Goal: Entertainment & Leisure: Consume media (video, audio)

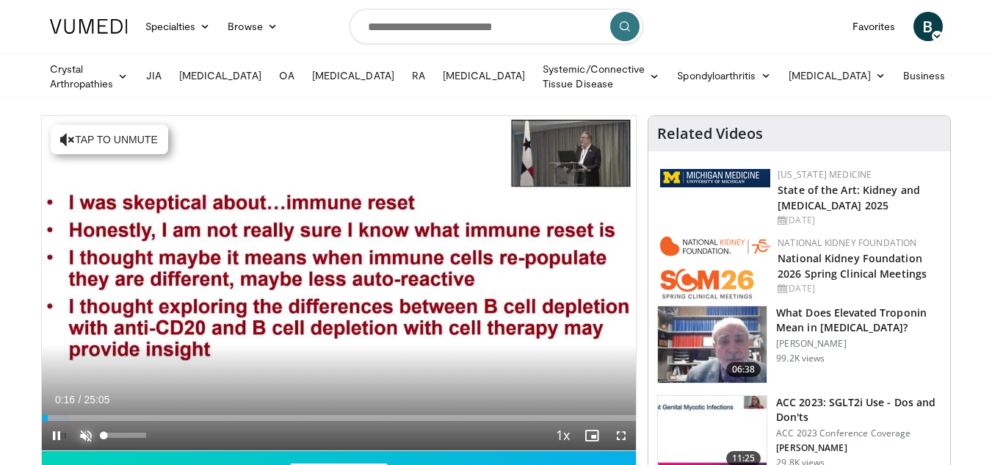
click at [85, 435] on span "Video Player" at bounding box center [85, 435] width 29 height 29
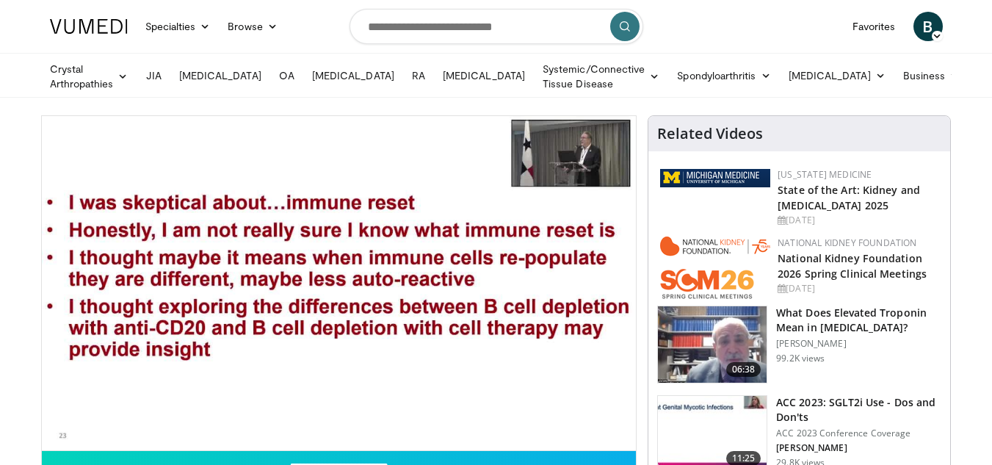
click at [681, 444] on img at bounding box center [712, 434] width 109 height 76
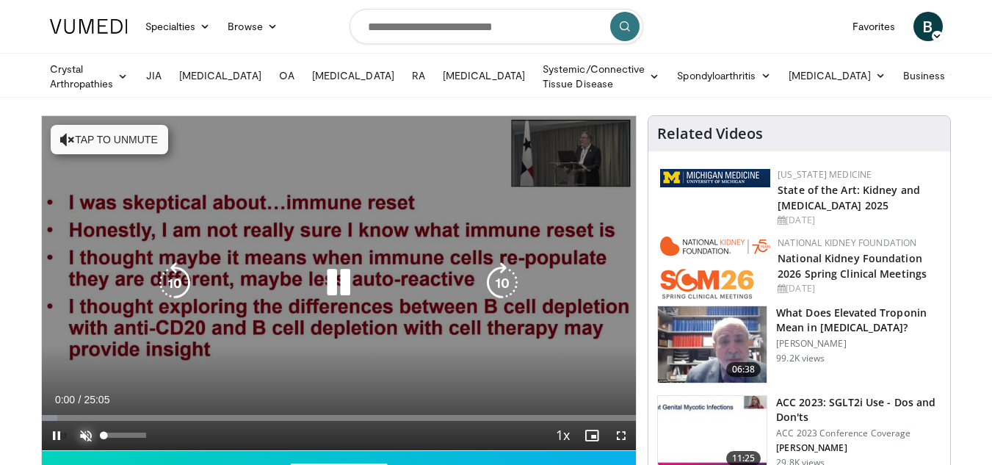
click at [81, 430] on span "Video Player" at bounding box center [85, 435] width 29 height 29
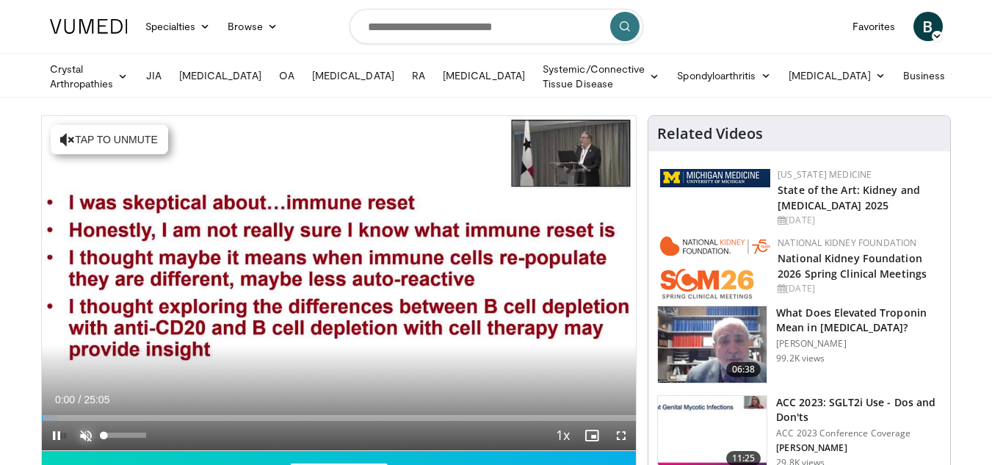
click at [77, 429] on span "Video Player" at bounding box center [85, 435] width 29 height 29
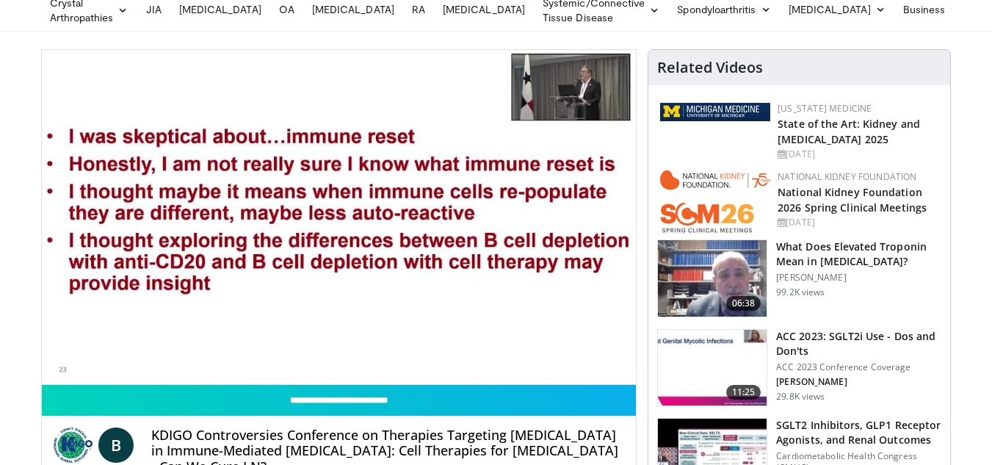
scroll to position [73, 0]
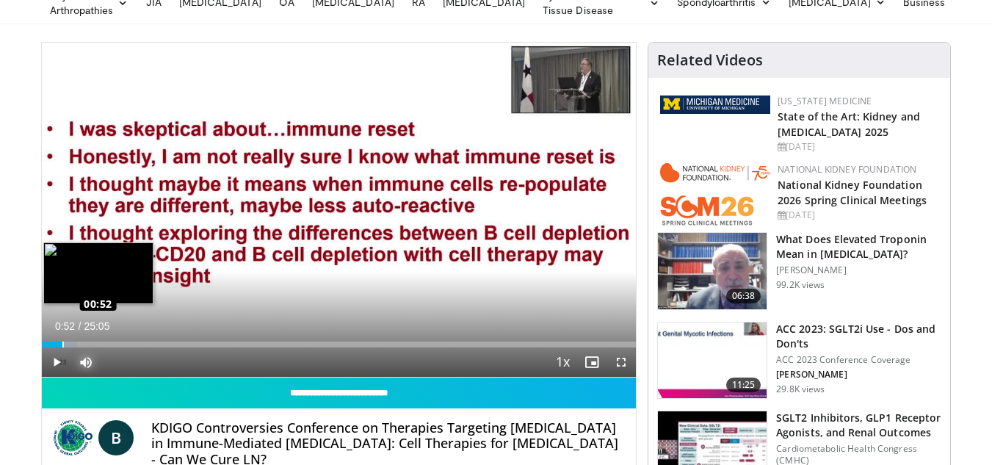
click at [62, 342] on div "Loaded : 5.96% 00:30 00:52" at bounding box center [339, 344] width 595 height 6
click at [81, 341] on div "Loaded : 9.28% 01:42 01:42" at bounding box center [339, 344] width 595 height 6
click at [93, 338] on div "Loaded : 11.27% 02:11 02:13" at bounding box center [339, 340] width 595 height 14
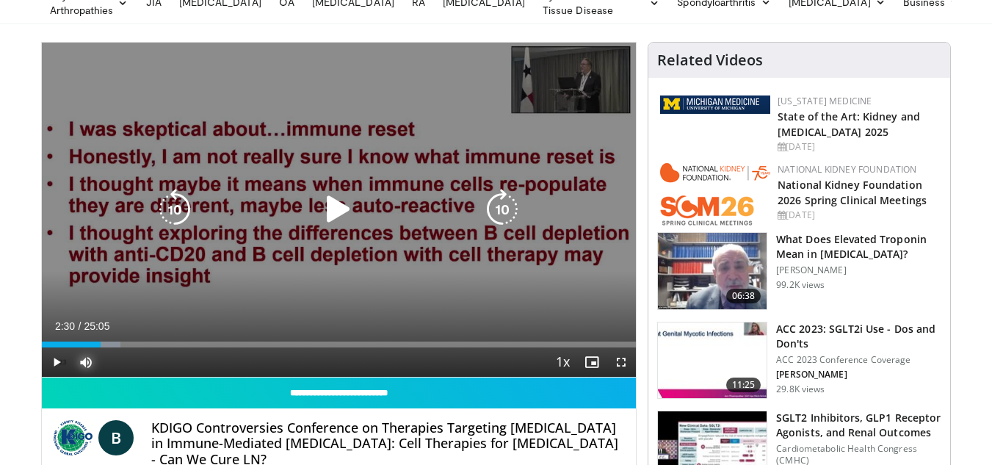
click at [101, 341] on div "Loaded : 13.26% 02:13 02:13" at bounding box center [339, 344] width 595 height 6
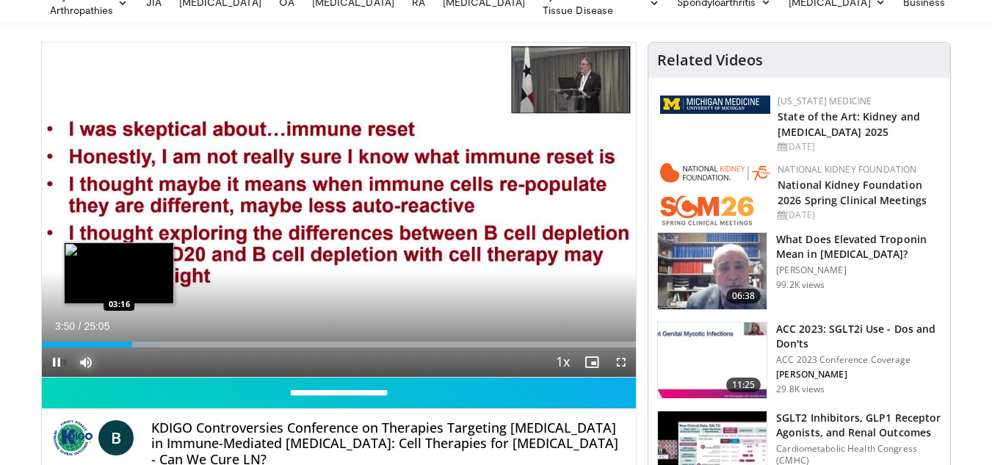
click at [119, 338] on div "Loaded : 19.89% 03:50 03:16" at bounding box center [339, 340] width 595 height 14
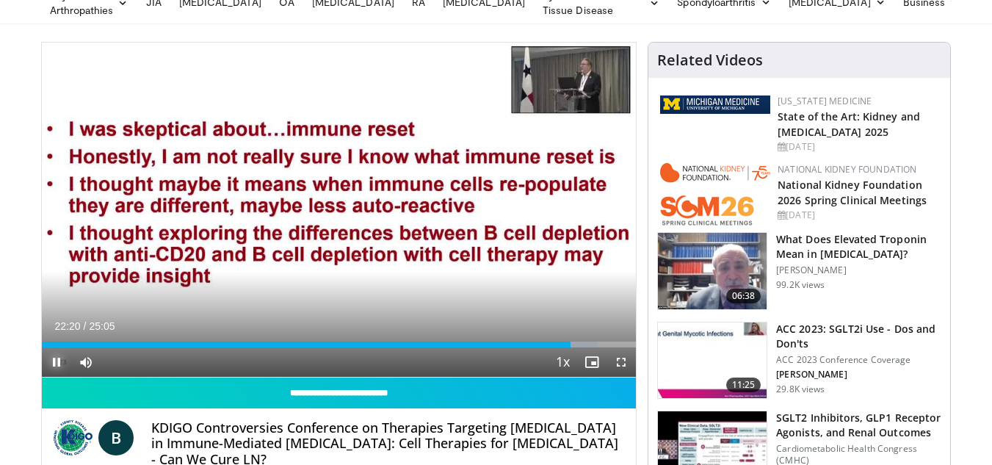
click at [47, 359] on span "Video Player" at bounding box center [56, 361] width 29 height 29
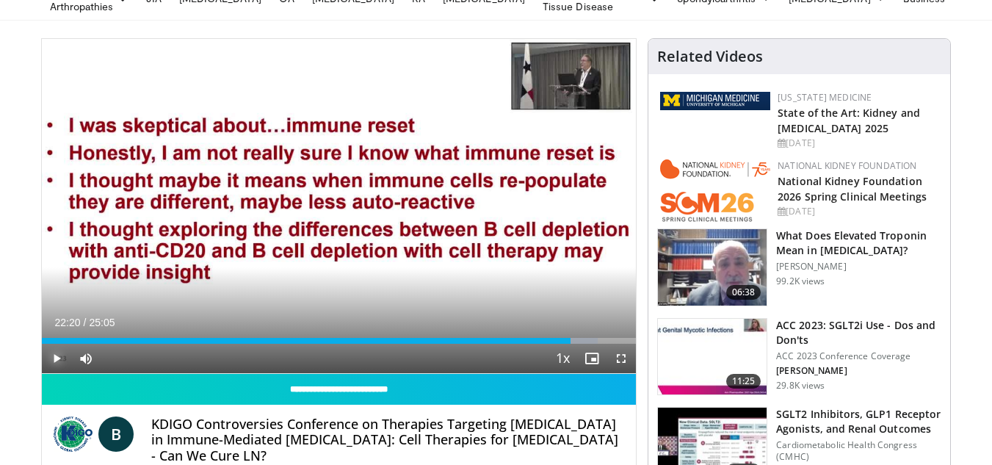
scroll to position [70, 0]
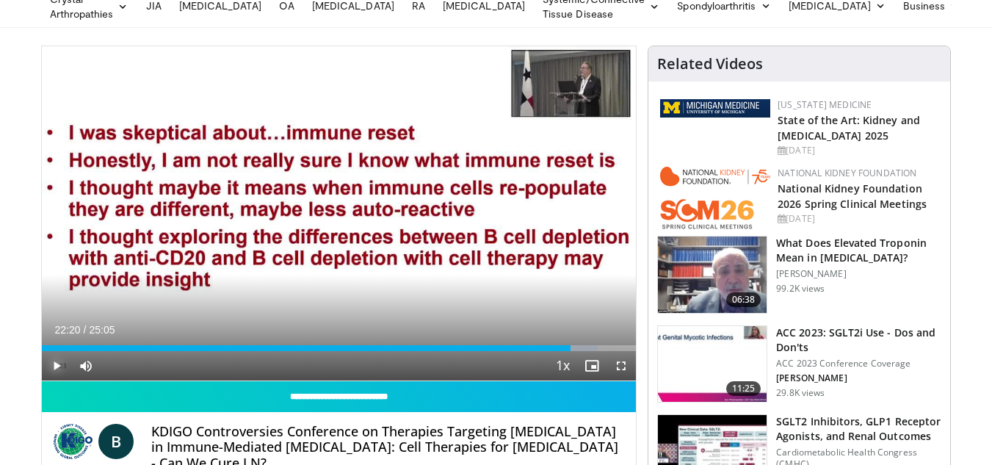
click at [55, 359] on span "Video Player" at bounding box center [56, 365] width 29 height 29
click at [54, 359] on span "Video Player" at bounding box center [56, 365] width 29 height 29
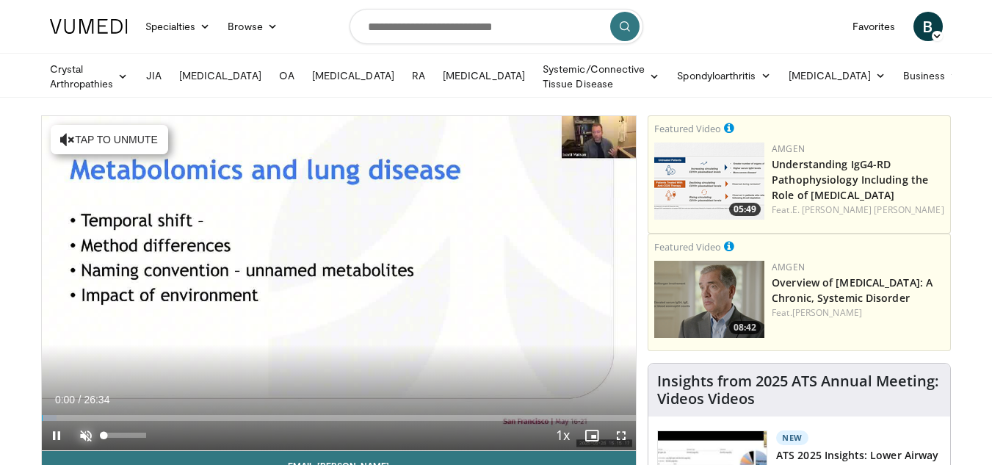
click at [85, 428] on span "Video Player" at bounding box center [85, 435] width 29 height 29
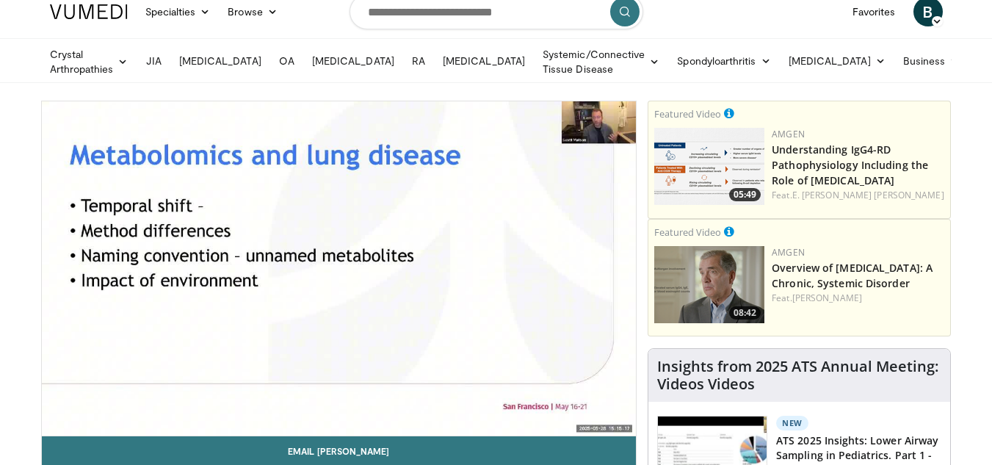
scroll to position [29, 0]
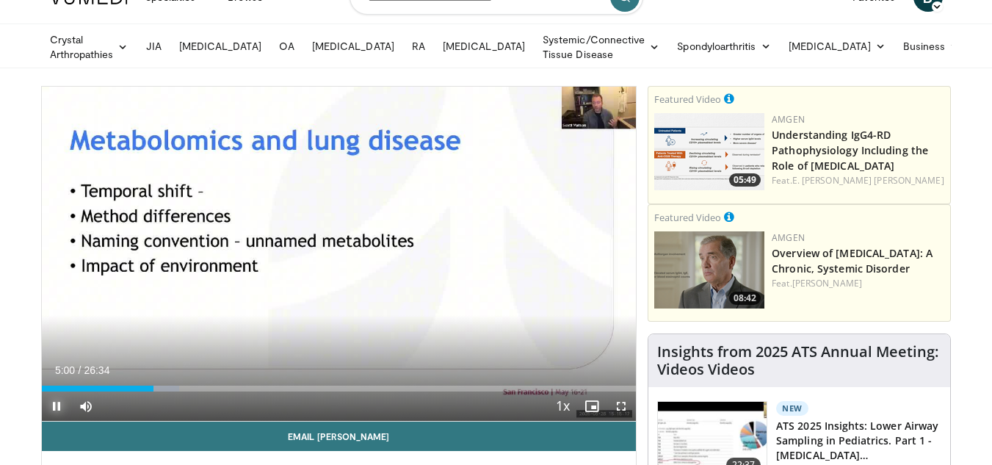
click at [60, 401] on span "Video Player" at bounding box center [56, 405] width 29 height 29
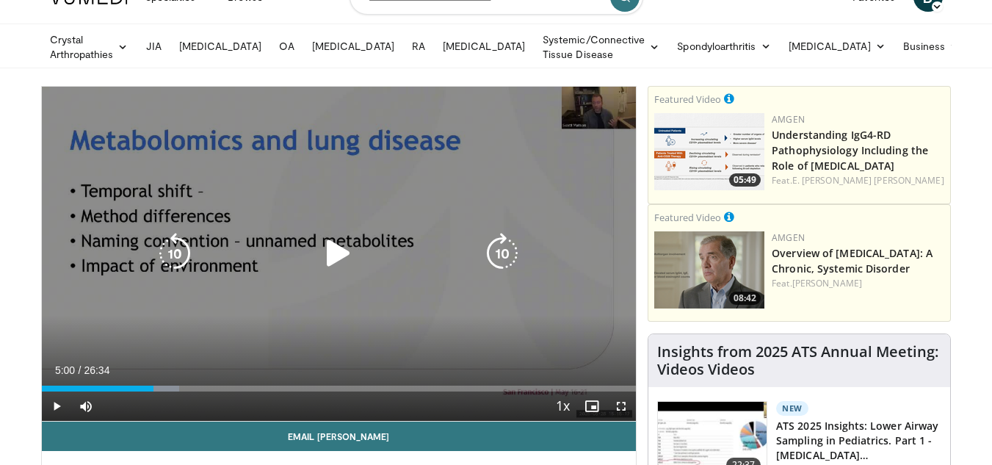
click at [483, 274] on div "10 seconds Tap to unmute" at bounding box center [339, 254] width 595 height 334
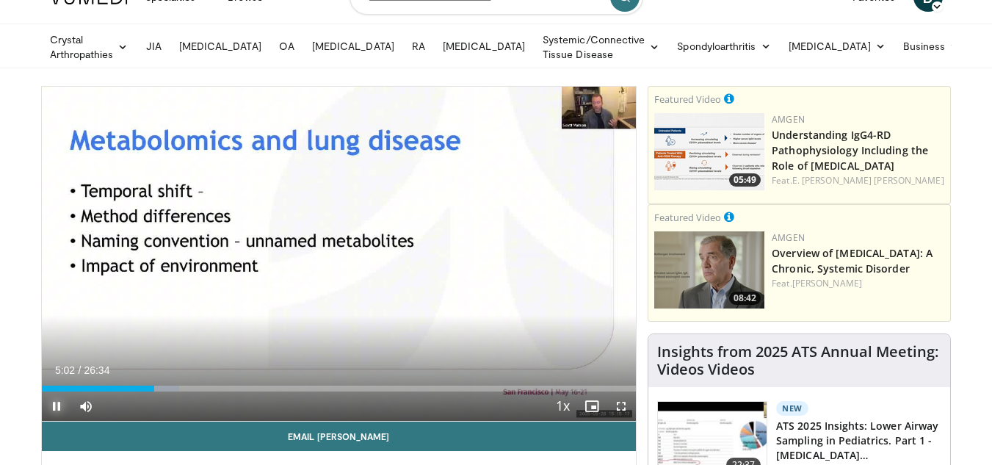
click at [49, 399] on span "Video Player" at bounding box center [56, 405] width 29 height 29
drag, startPoint x: 54, startPoint y: 401, endPoint x: 170, endPoint y: 398, distance: 115.3
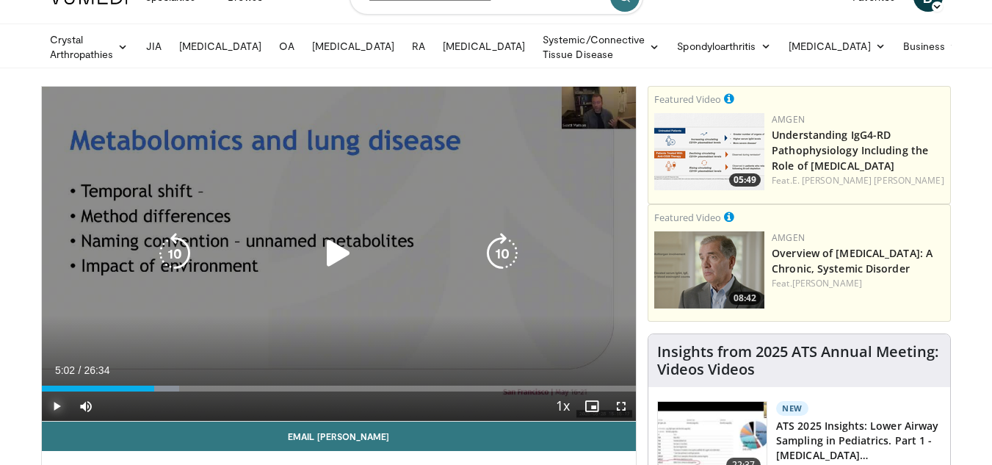
click at [55, 401] on span "Video Player" at bounding box center [56, 405] width 29 height 29
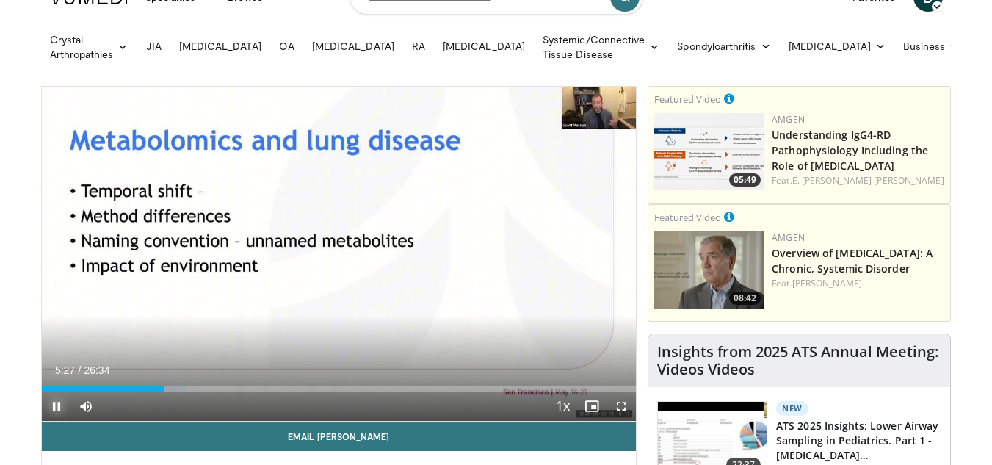
click at [56, 400] on span "Video Player" at bounding box center [56, 405] width 29 height 29
